Goal: Information Seeking & Learning: Learn about a topic

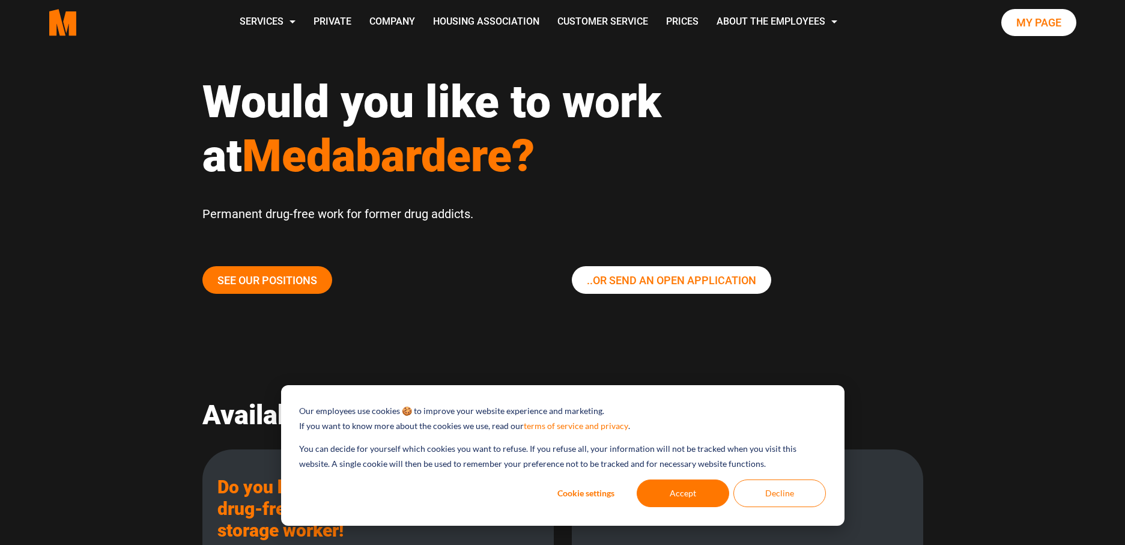
scroll to position [108, 0]
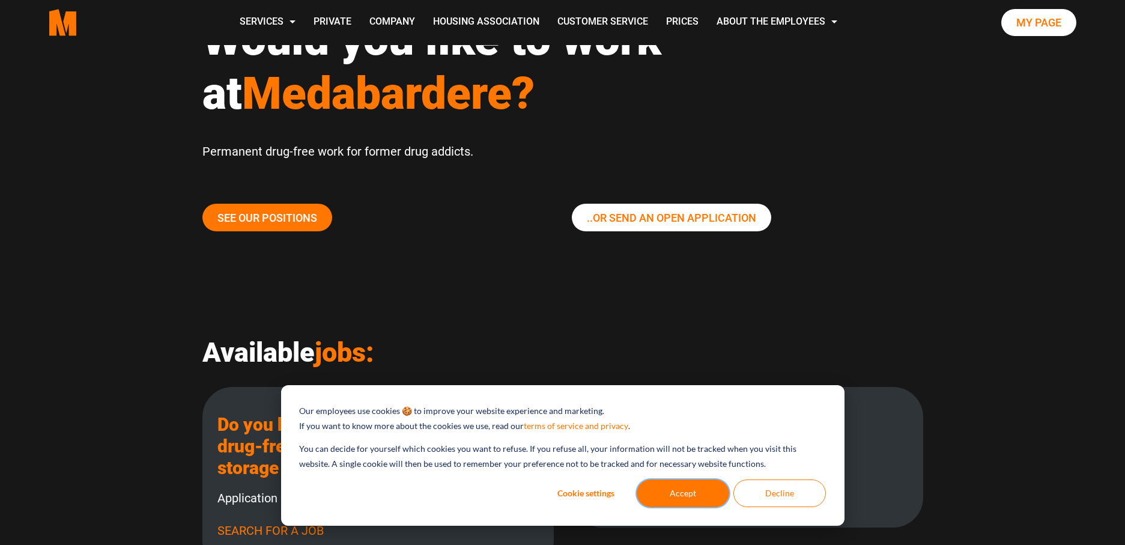
drag, startPoint x: 696, startPoint y: 497, endPoint x: 619, endPoint y: 427, distance: 103.8
click at [696, 496] on button "Accept" at bounding box center [683, 493] width 93 height 28
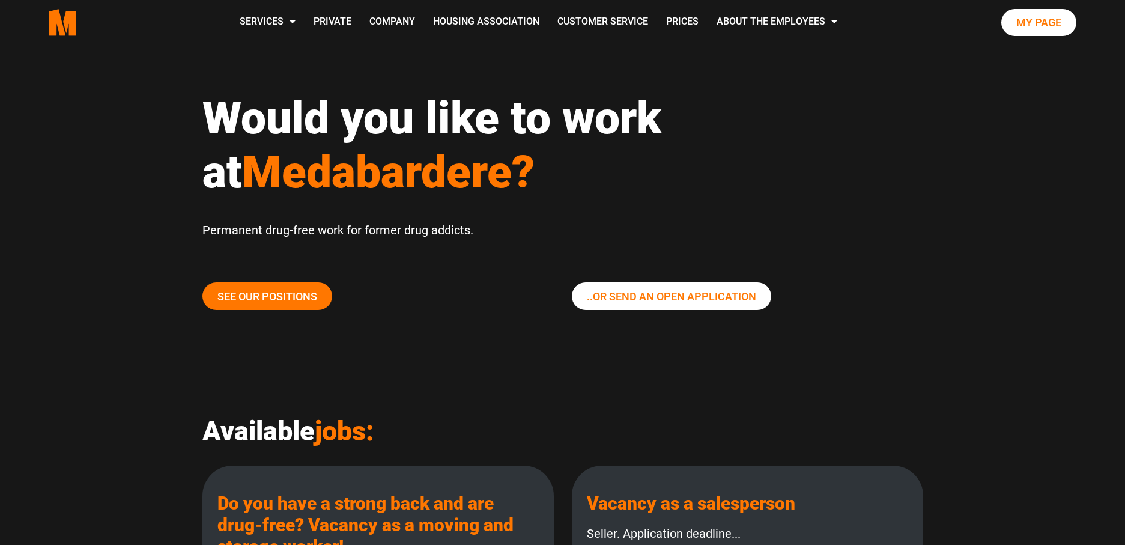
scroll to position [0, 0]
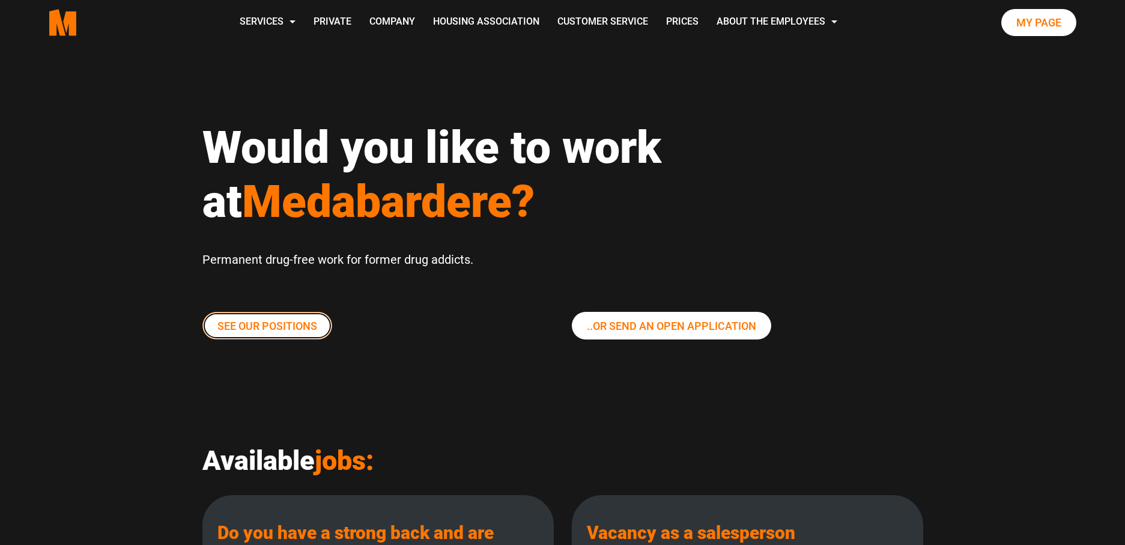
click at [276, 334] on link "See our positions" at bounding box center [267, 326] width 130 height 28
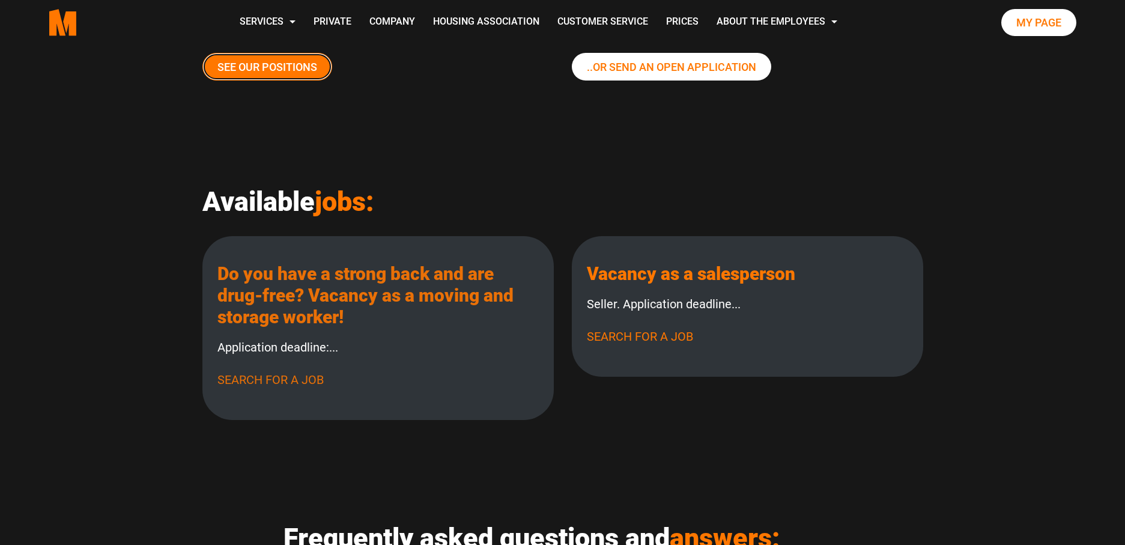
scroll to position [216, 0]
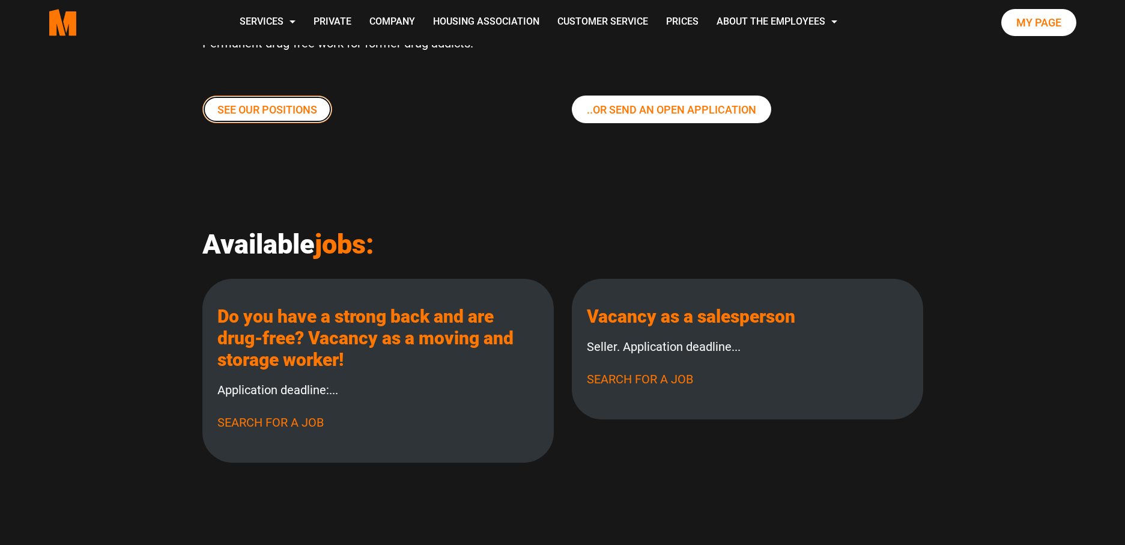
click at [261, 109] on font "See our positions" at bounding box center [268, 109] width 100 height 13
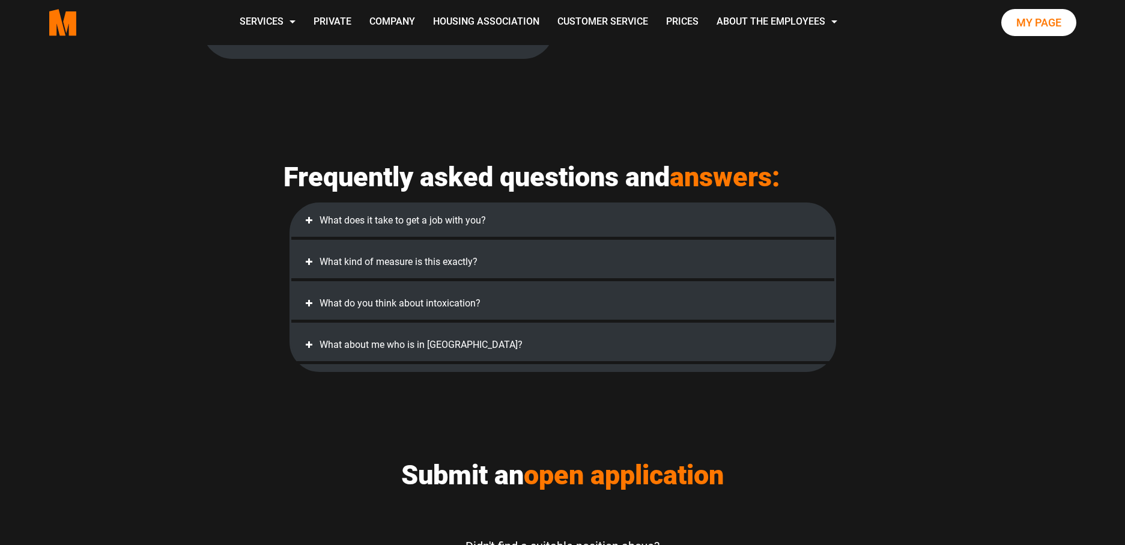
scroll to position [649, 0]
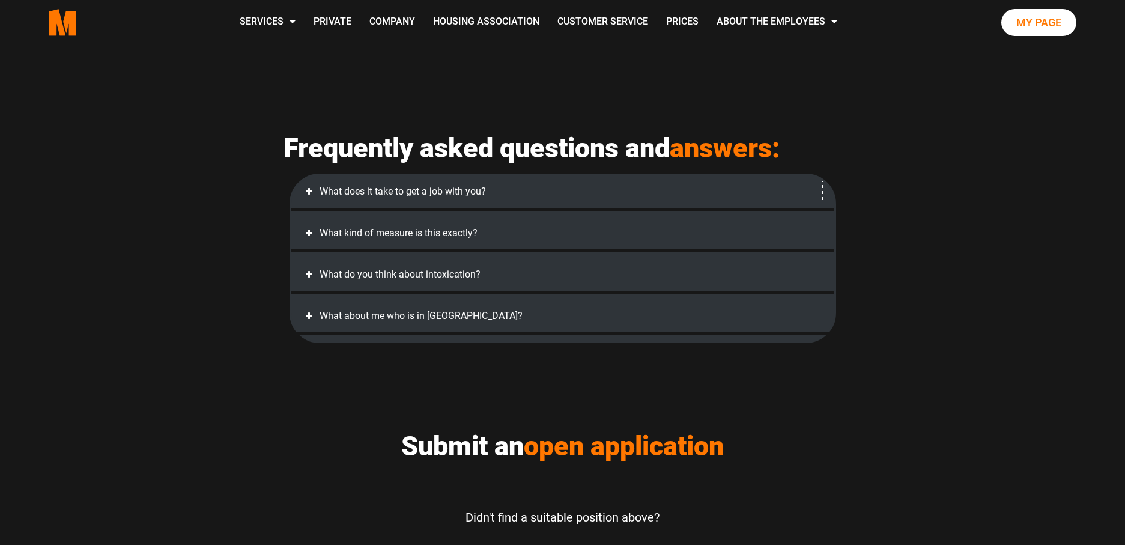
click at [311, 194] on span at bounding box center [309, 192] width 12 height 12
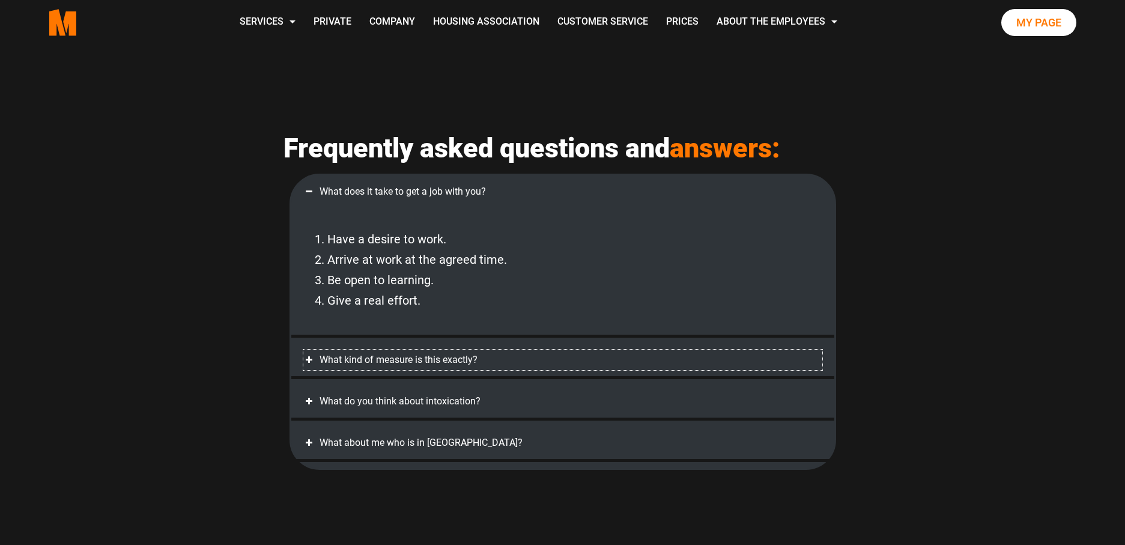
click at [306, 365] on span at bounding box center [309, 360] width 12 height 12
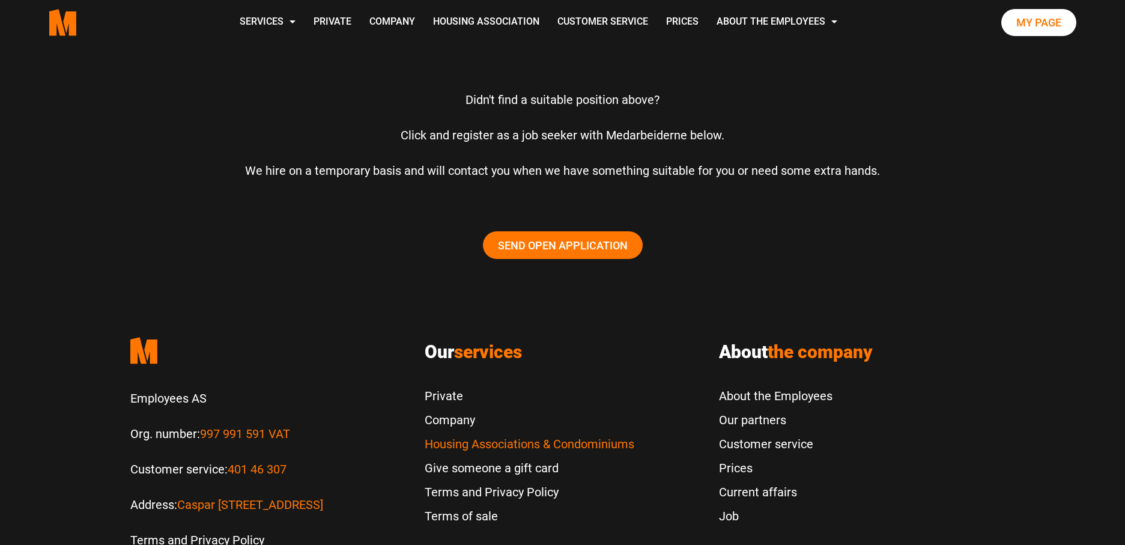
scroll to position [1406, 0]
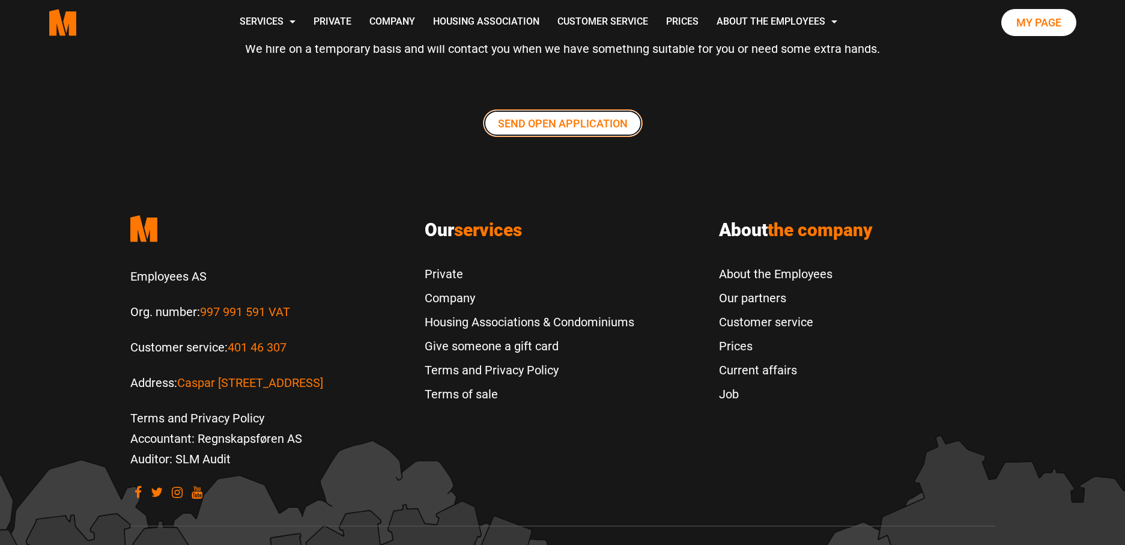
click at [540, 132] on link "Send Open application" at bounding box center [563, 123] width 160 height 28
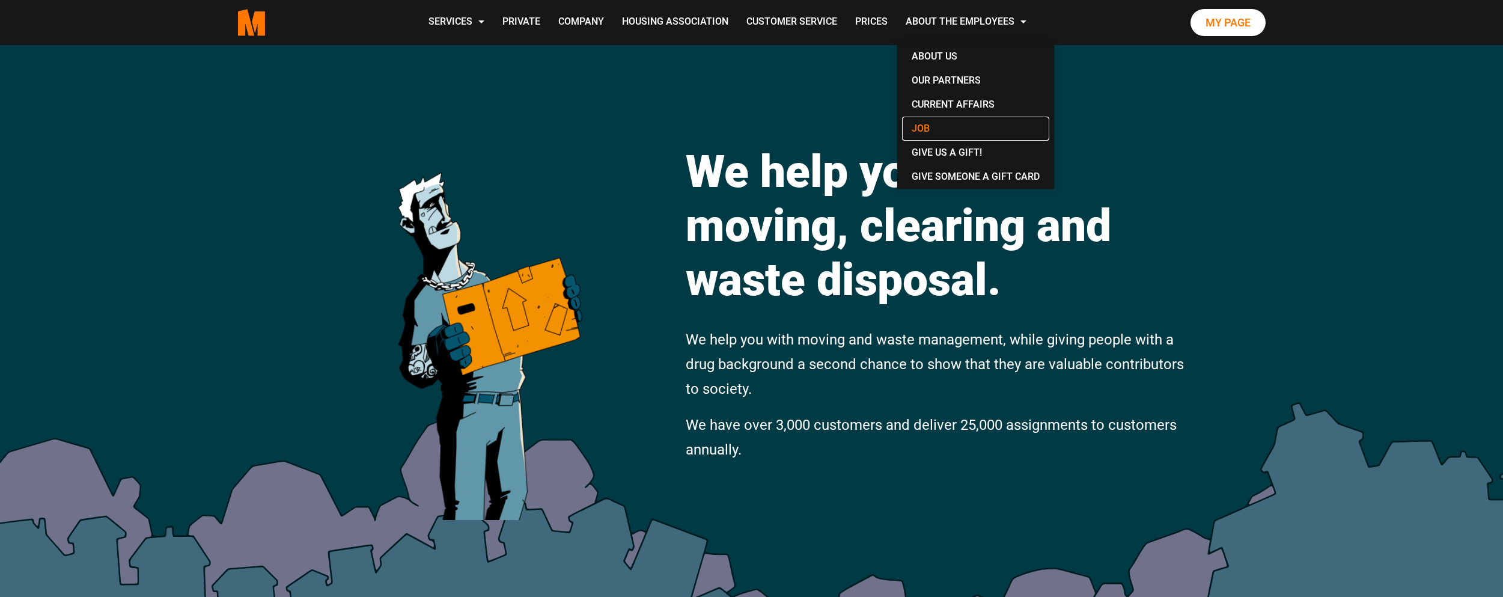
click at [759, 126] on font "Job" at bounding box center [920, 128] width 18 height 11
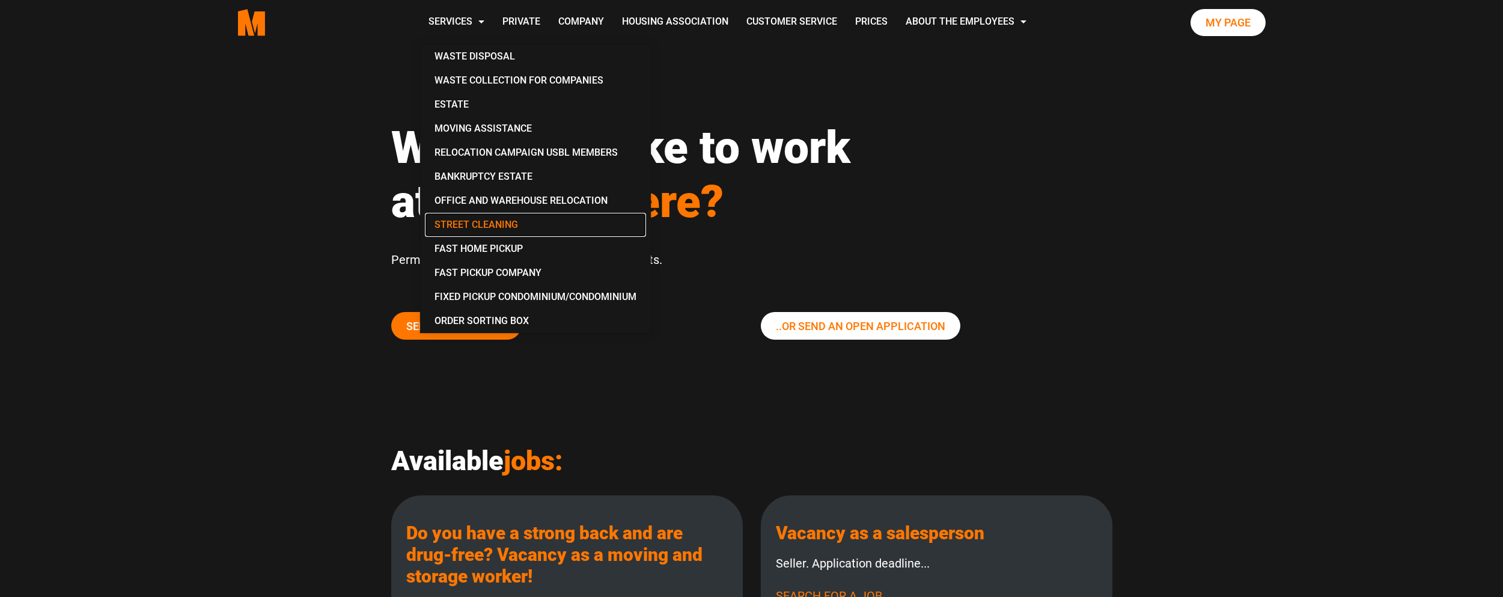
click at [513, 225] on font "Street cleaning" at bounding box center [476, 224] width 84 height 11
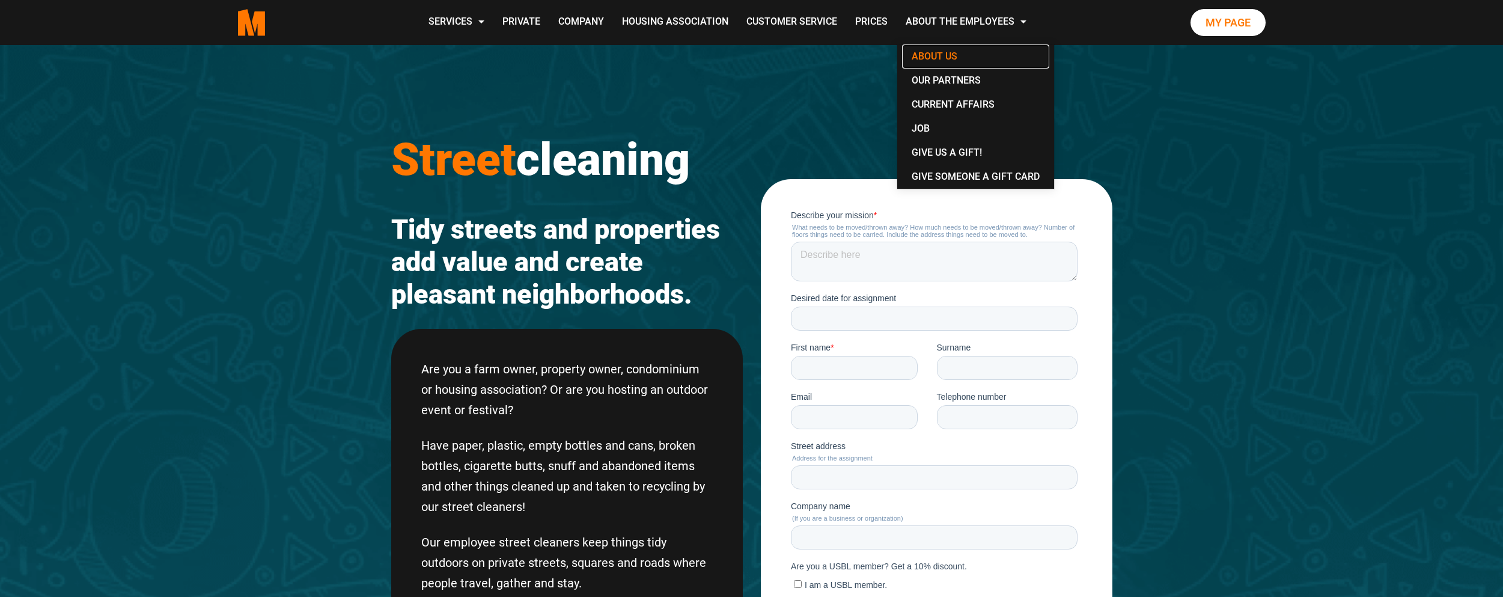
click at [957, 53] on link "About us" at bounding box center [975, 56] width 147 height 24
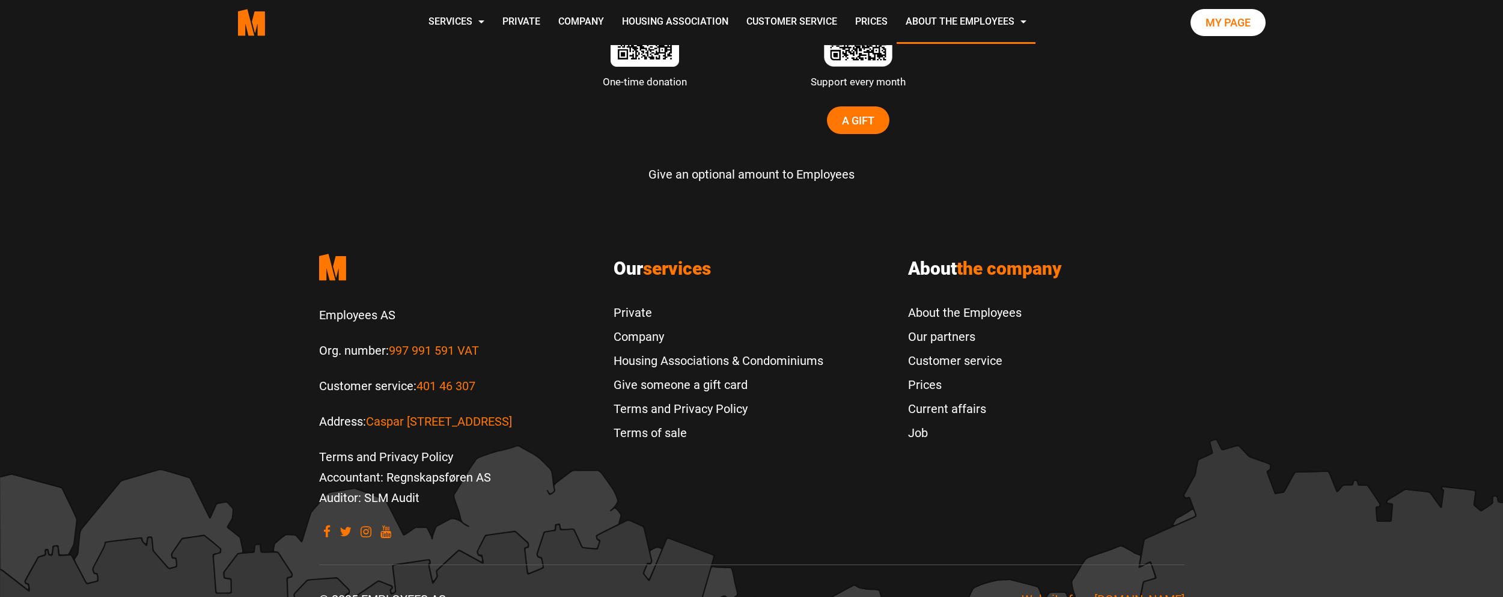
scroll to position [3739, 0]
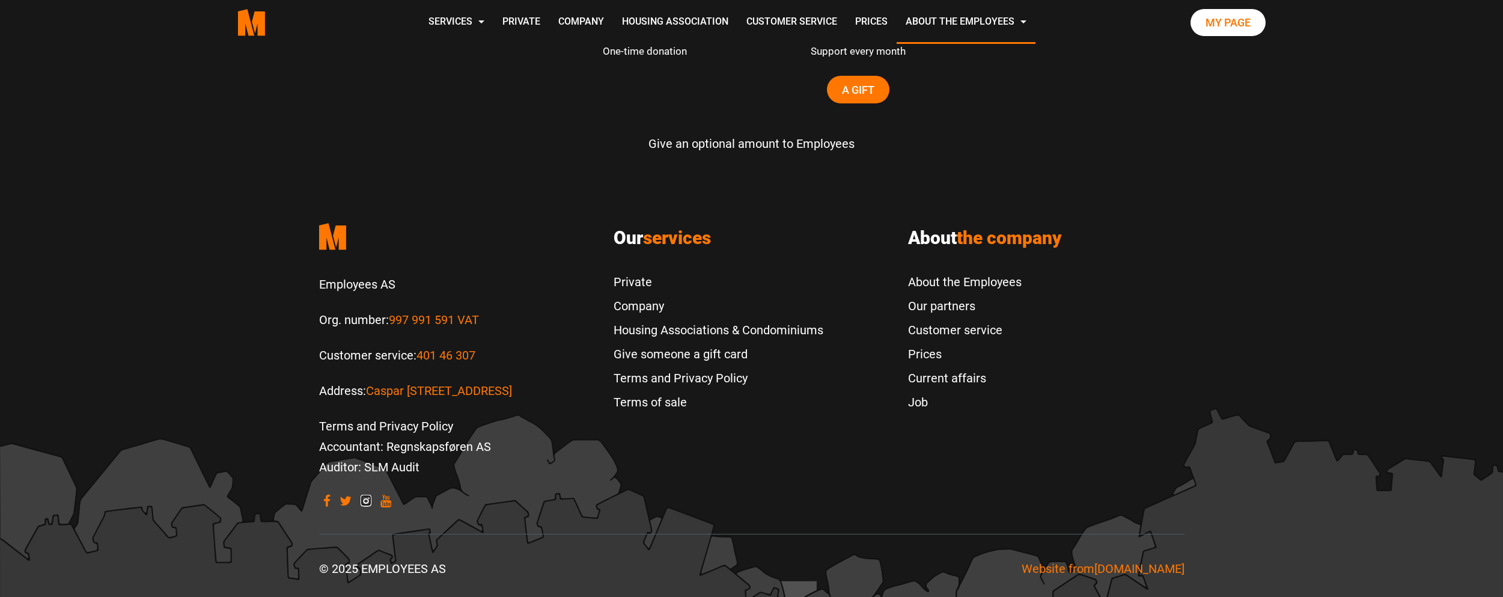
click at [367, 496] on icon "Visit our Instagram" at bounding box center [366, 501] width 11 height 10
